Goal: Task Accomplishment & Management: Use online tool/utility

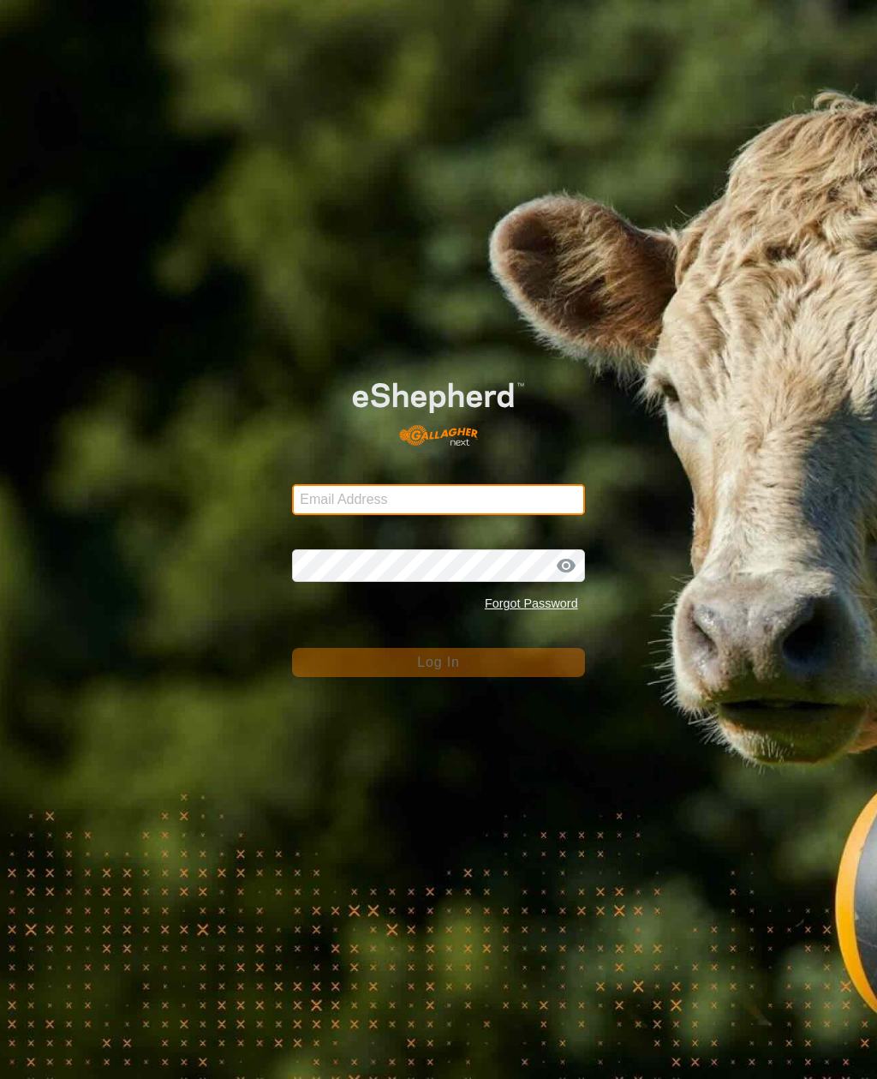
click at [455, 490] on input "Email Address" at bounding box center [438, 499] width 292 height 31
type input "anthony.thexton7@outlook.com"
click at [438, 662] on button "Log In" at bounding box center [438, 662] width 292 height 29
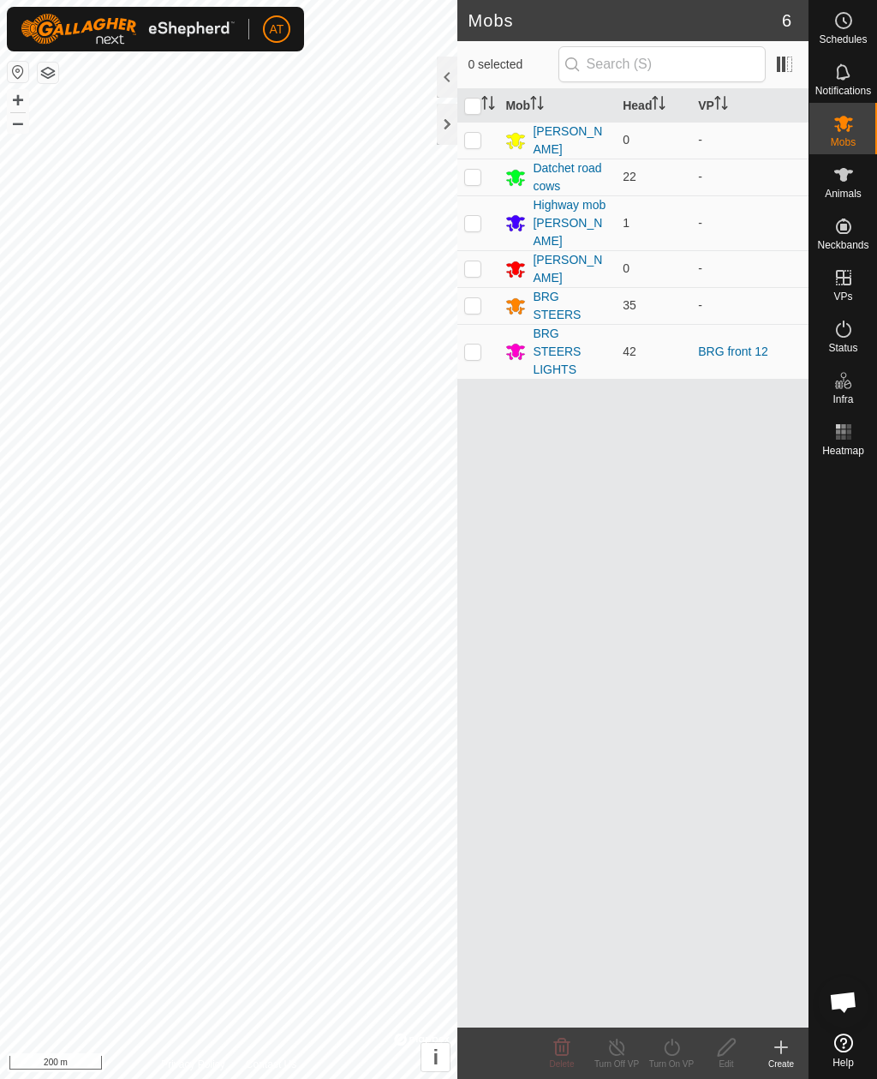
click at [472, 344] on p-checkbox at bounding box center [472, 351] width 17 height 14
checkbox input "true"
click at [670, 1049] on icon at bounding box center [671, 1047] width 21 height 21
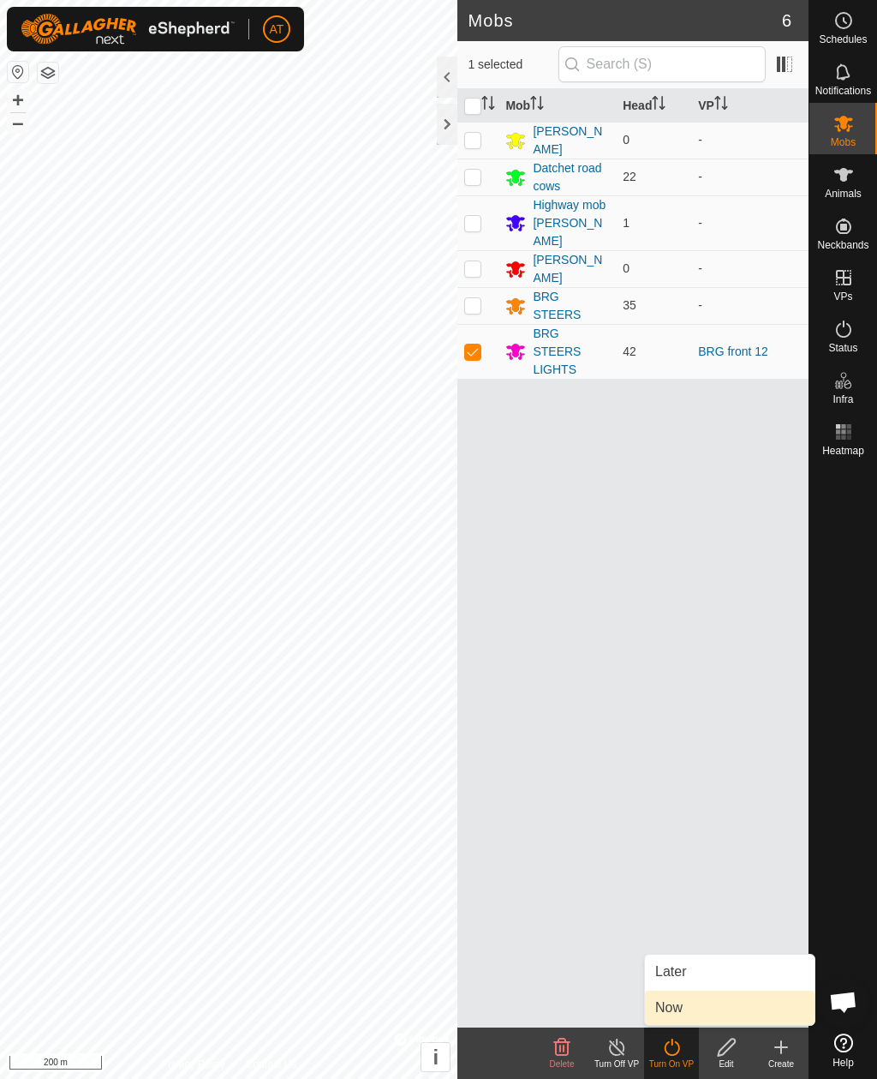
click at [685, 1002] on link "Now" at bounding box center [730, 1008] width 170 height 34
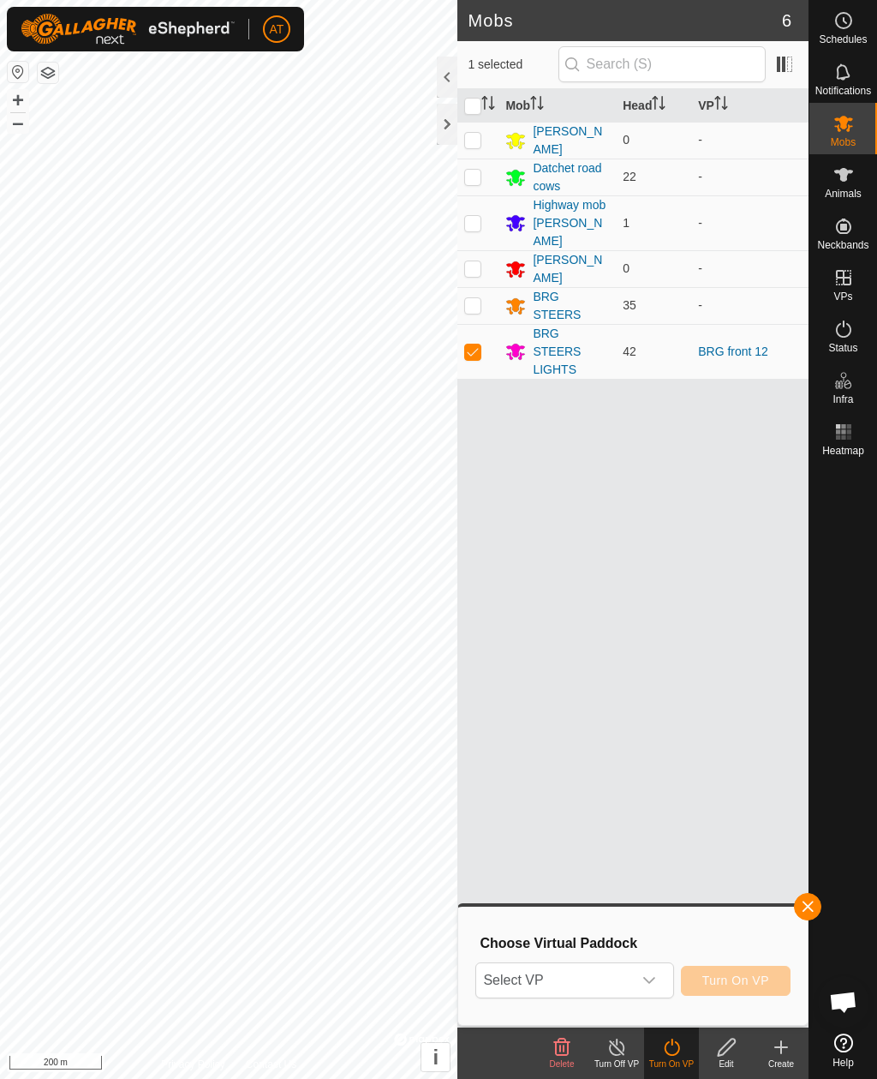
click at [663, 966] on div "dropdown trigger" at bounding box center [649, 980] width 34 height 34
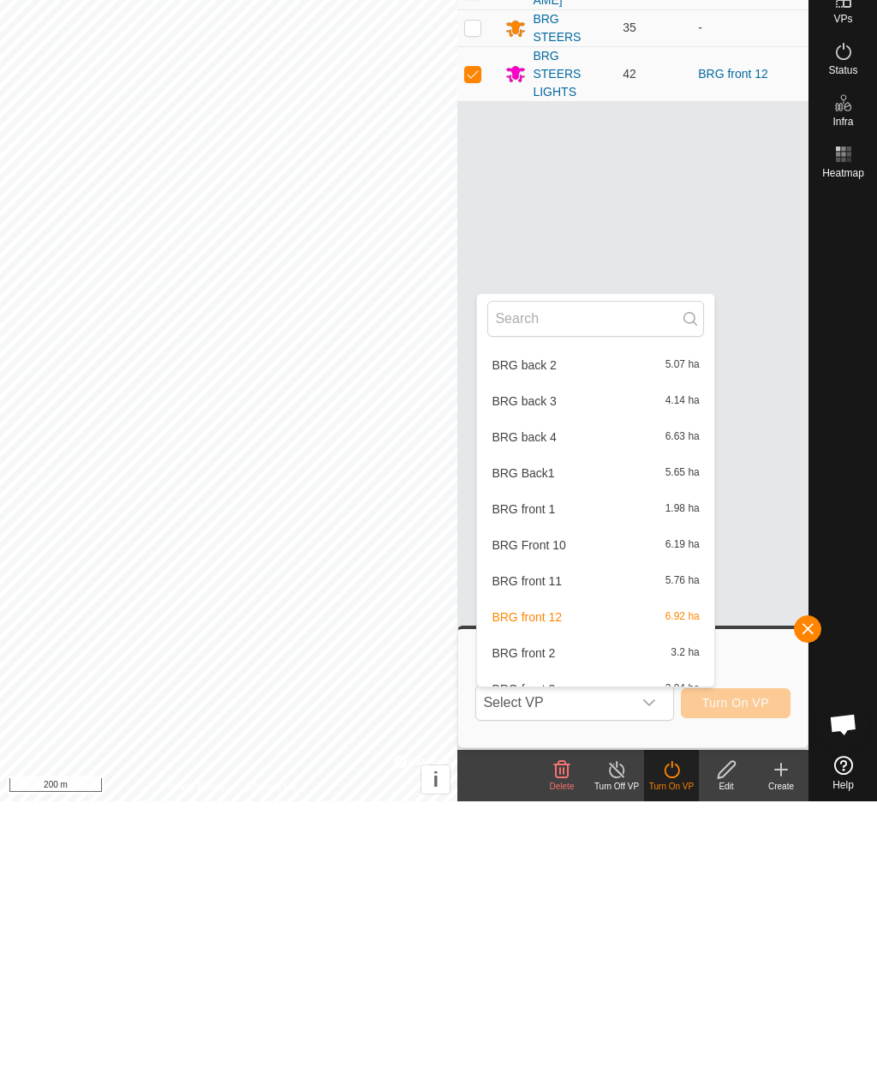
scroll to position [111, 0]
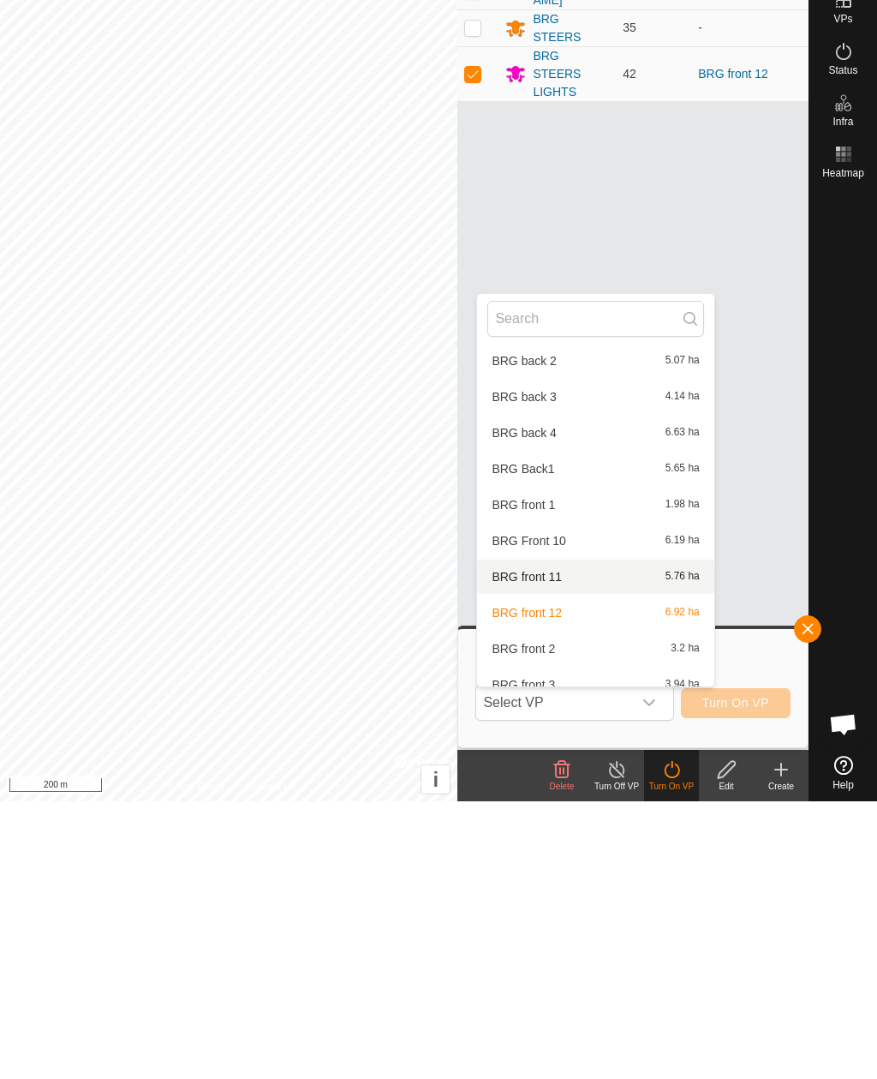
click at [666, 848] on span "5.76 ha" at bounding box center [683, 854] width 34 height 12
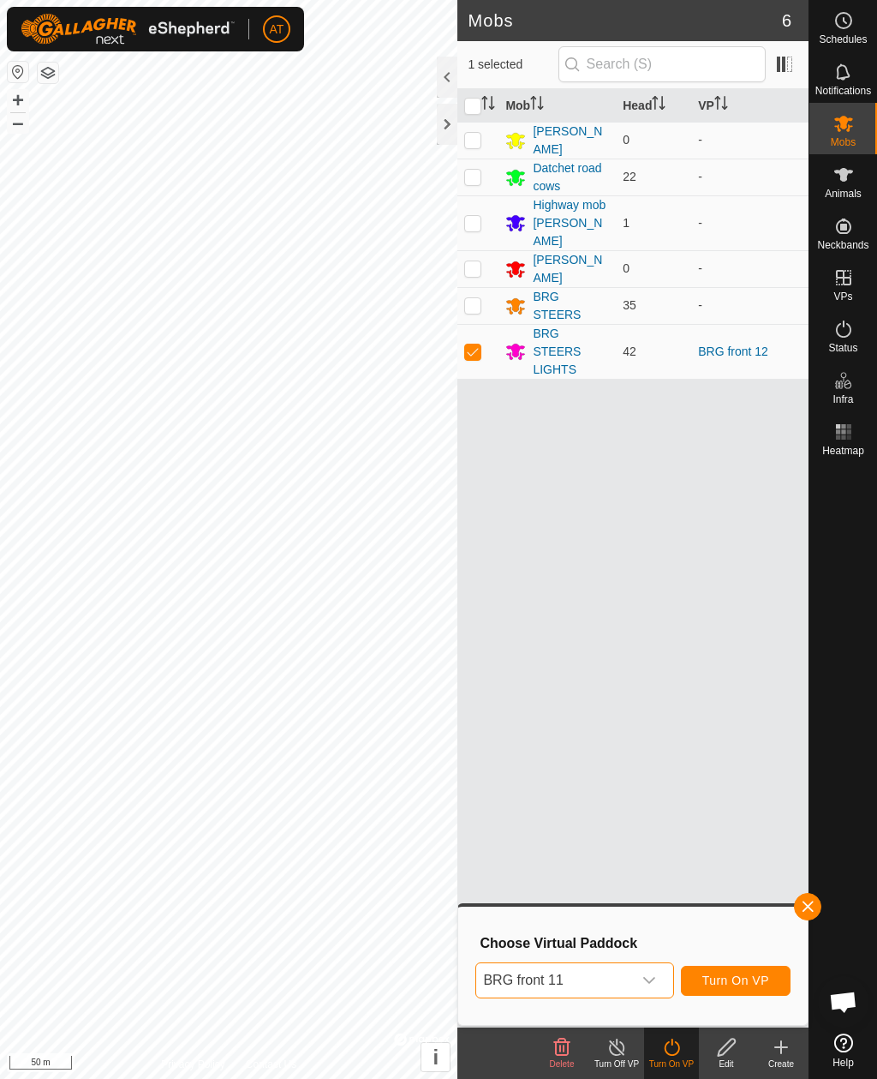
click at [751, 973] on span "Turn On VP" at bounding box center [736, 980] width 67 height 14
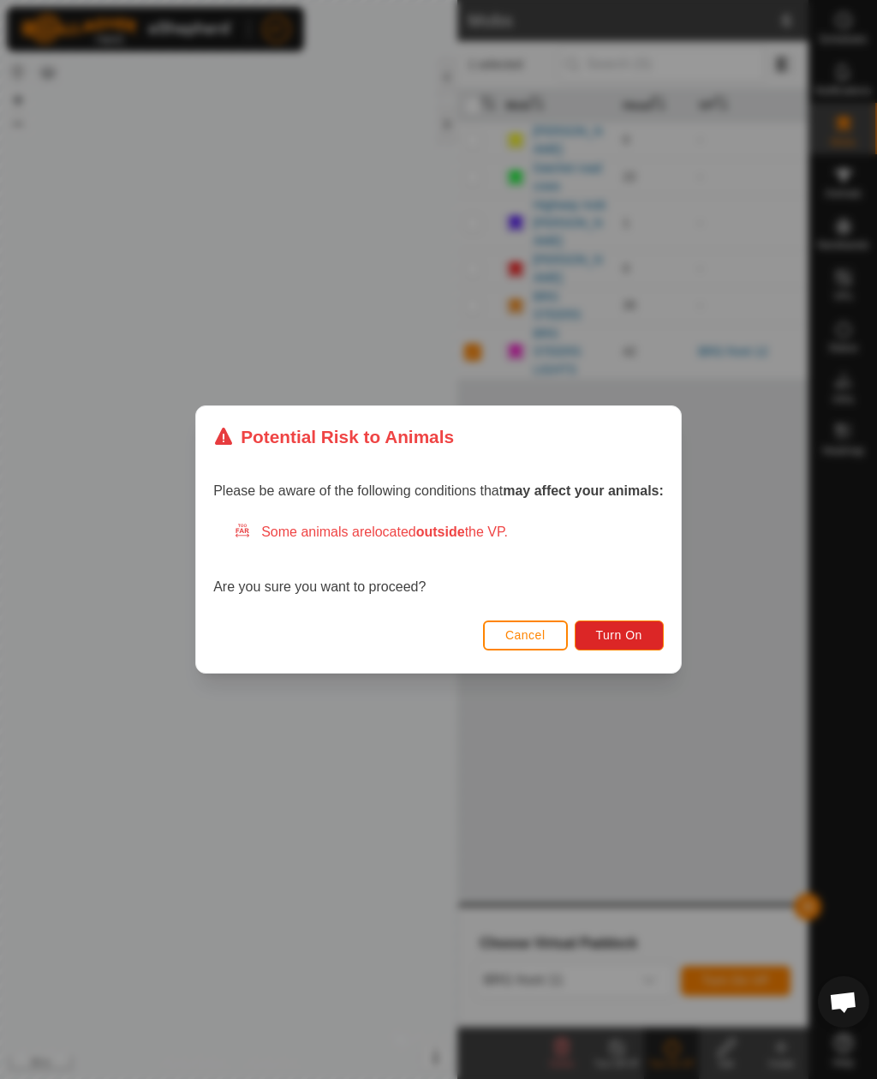
click at [652, 637] on button "Turn On" at bounding box center [619, 635] width 89 height 30
